Goal: Find specific page/section: Find specific page/section

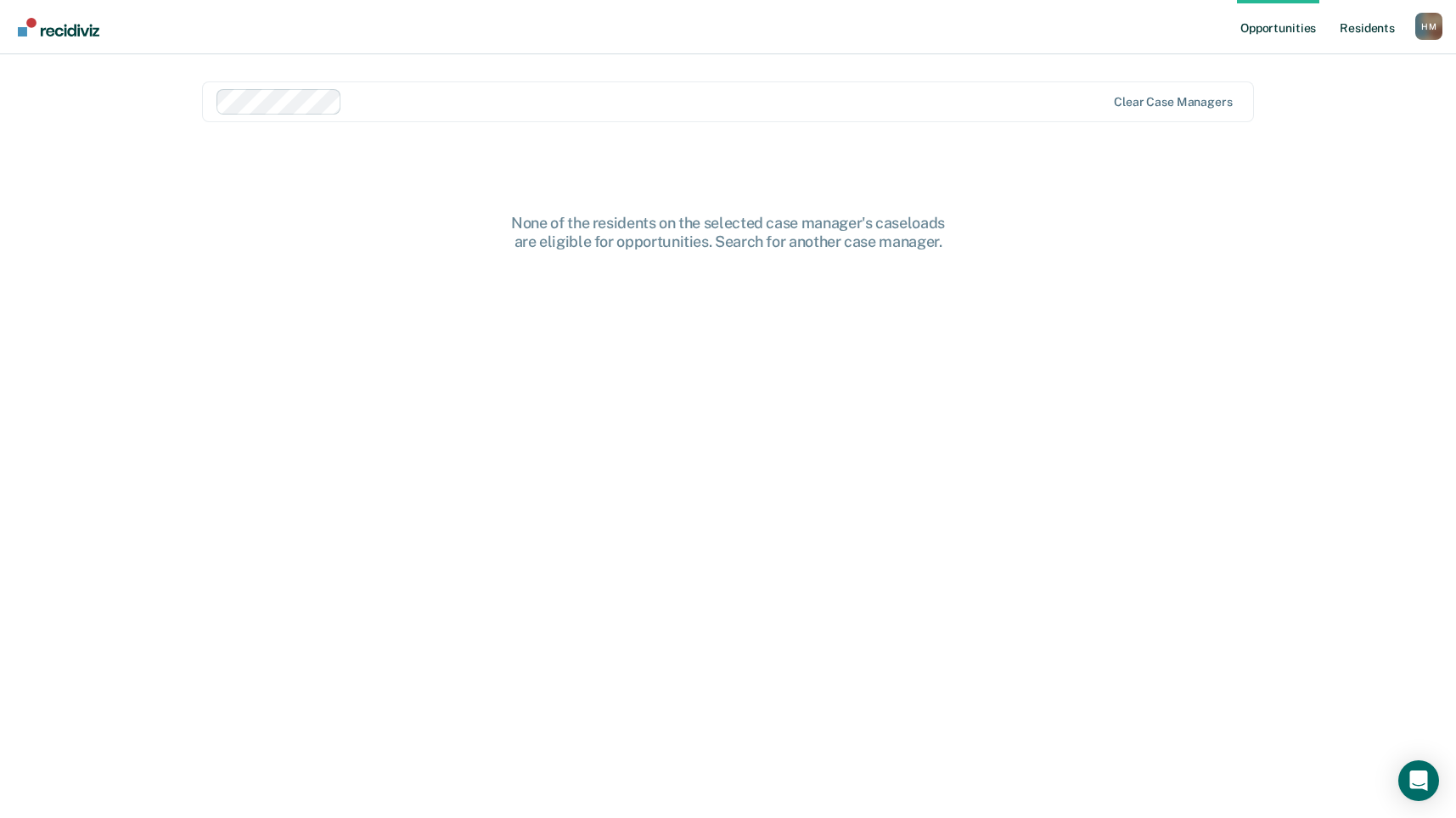
click at [1361, 27] on link "Resident s" at bounding box center [1367, 27] width 62 height 55
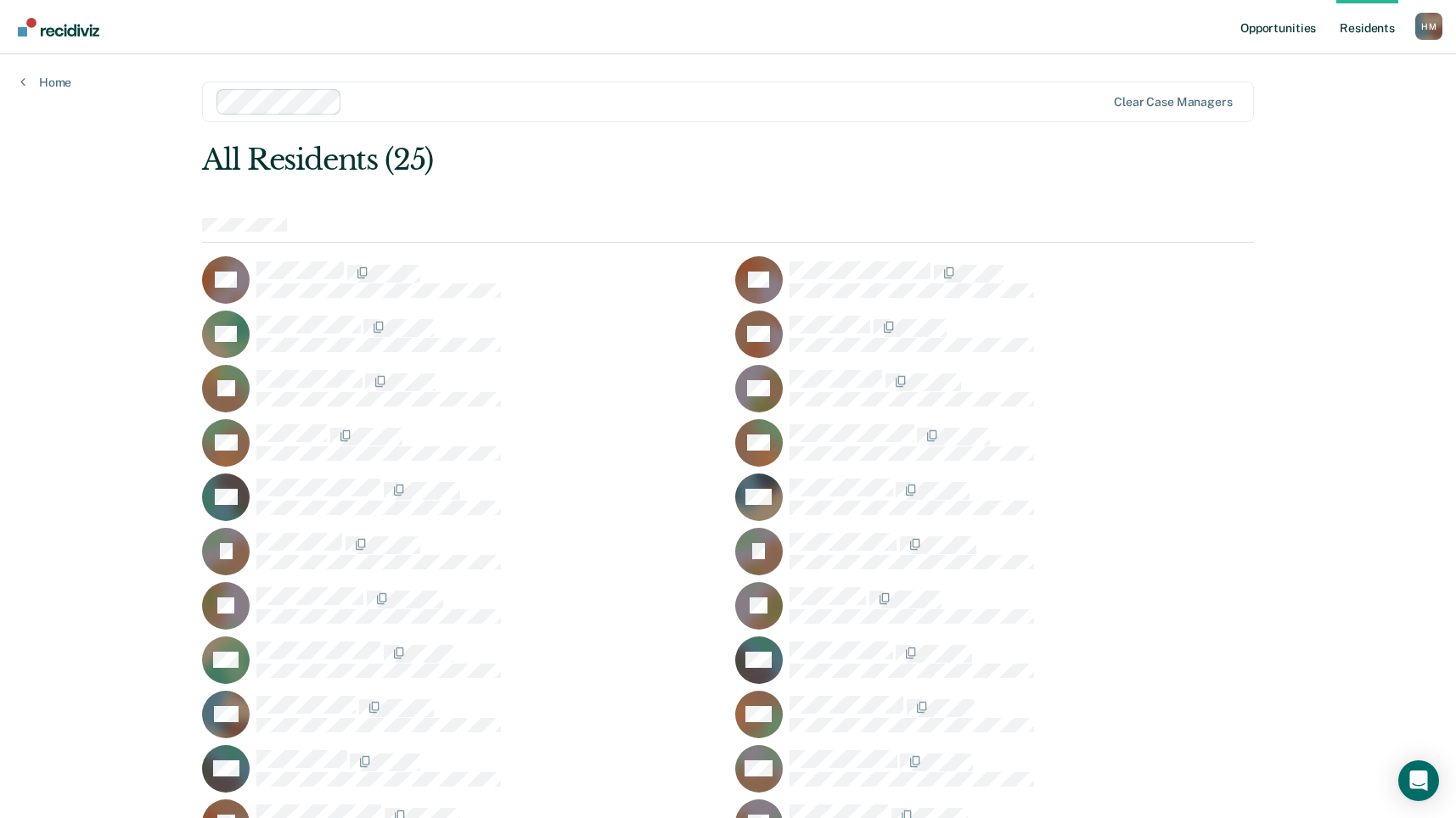
click at [1300, 30] on link "Opportunities" at bounding box center [1278, 27] width 83 height 55
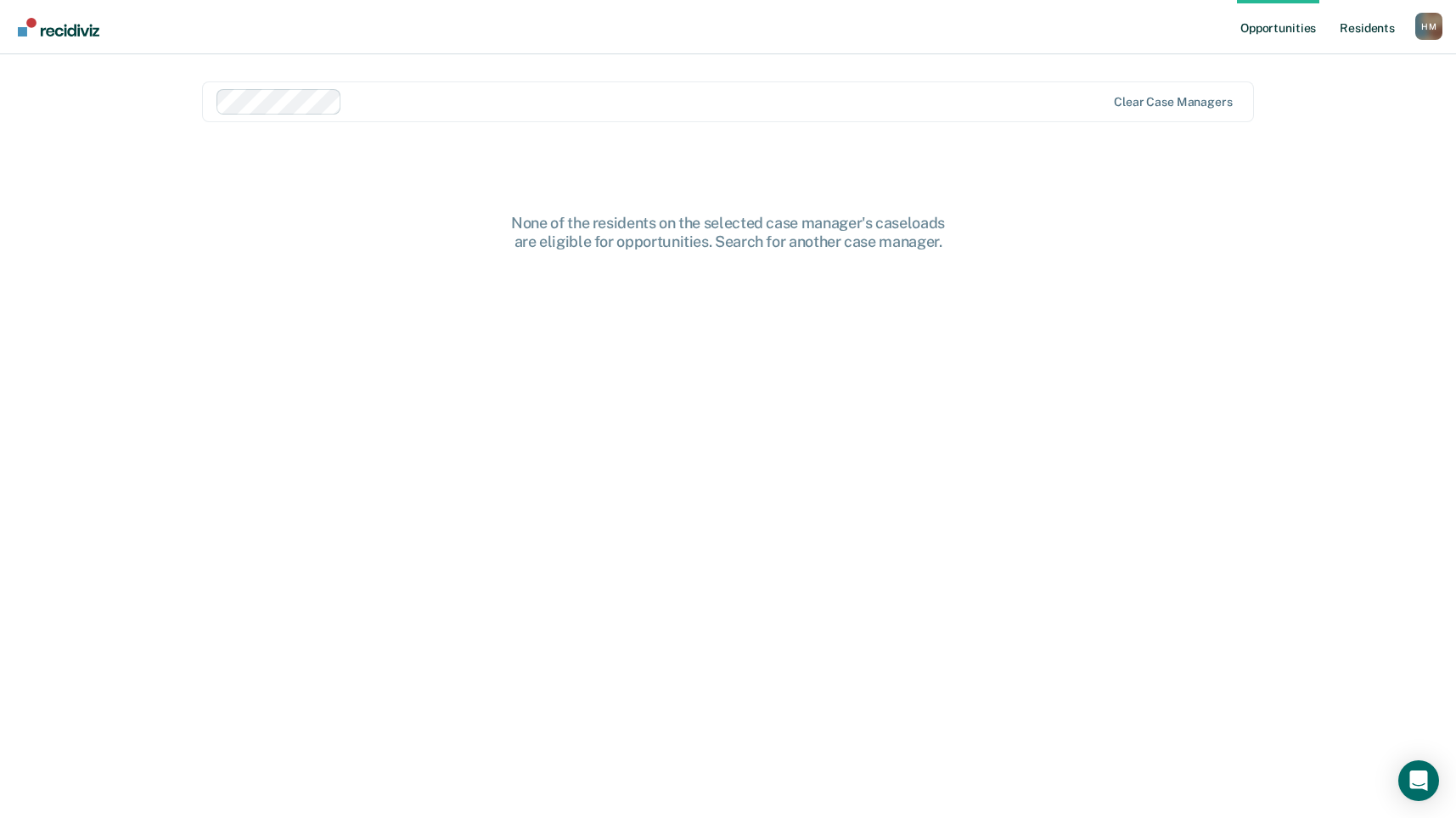
click at [1357, 30] on link "Resident s" at bounding box center [1367, 27] width 62 height 55
